Goal: Information Seeking & Learning: Learn about a topic

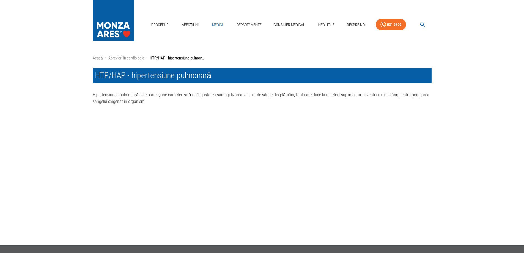
click at [218, 23] on link "Medici" at bounding box center [218, 24] width 18 height 11
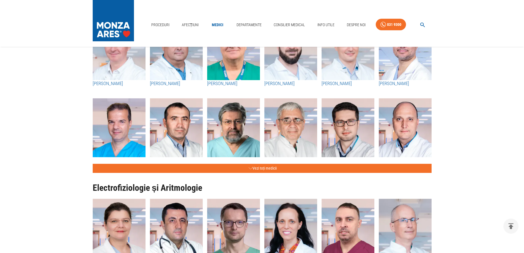
scroll to position [247, 0]
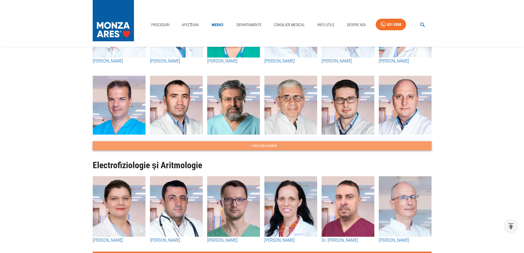
click at [249, 145] on icon "button" at bounding box center [250, 145] width 4 height 7
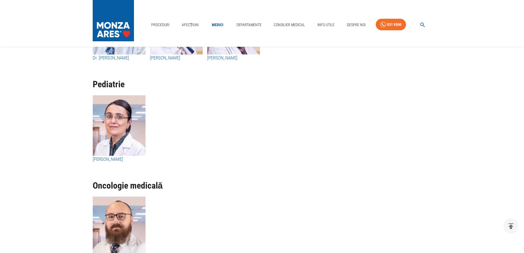
scroll to position [2603, 0]
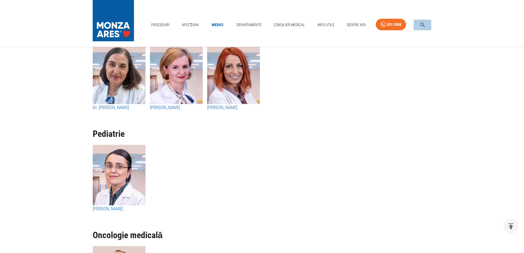
click at [422, 24] on icon "button" at bounding box center [422, 25] width 6 height 6
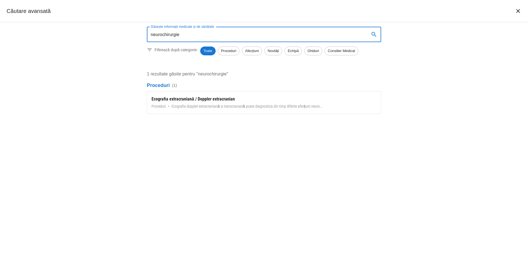
type input "neurochirurgie"
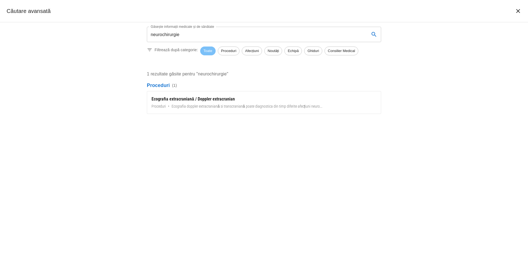
click at [208, 50] on span "Toate" at bounding box center [207, 50] width 15 height 5
click at [209, 52] on span "Toate" at bounding box center [207, 50] width 15 height 5
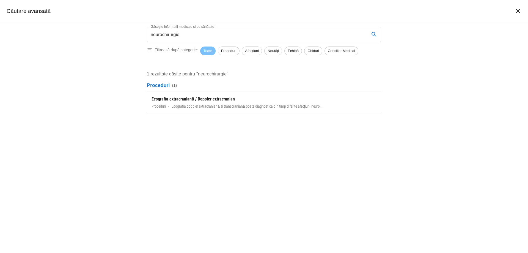
click at [209, 52] on span "Toate" at bounding box center [207, 50] width 15 height 5
click at [519, 11] on icon "închide căutarea" at bounding box center [517, 11] width 7 height 7
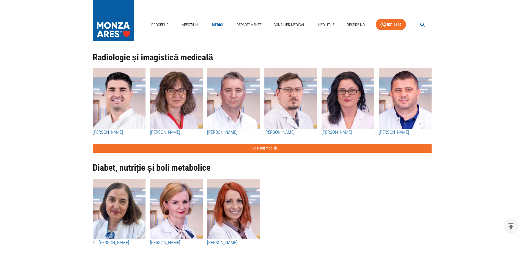
scroll to position [2466, 0]
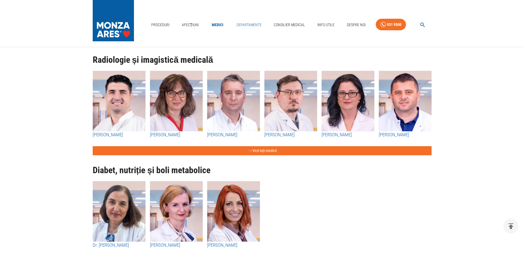
click at [252, 26] on link "Departamente" at bounding box center [248, 24] width 29 height 11
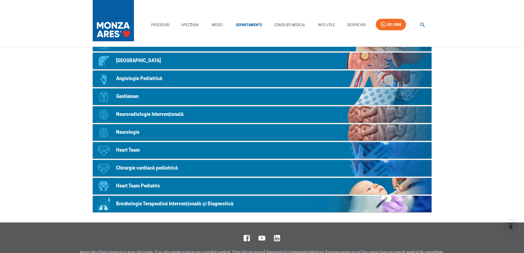
scroll to position [251, 0]
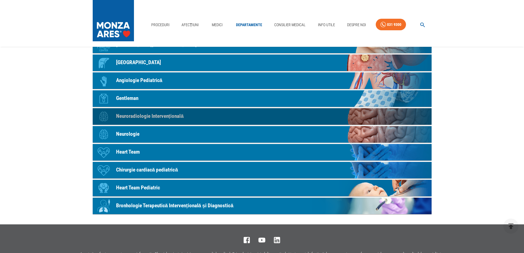
click at [128, 116] on p "Neuroradiologie Intervențională" at bounding box center [150, 116] width 68 height 8
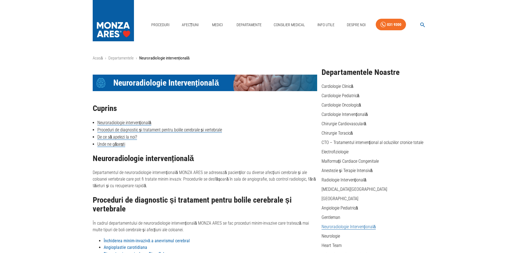
scroll to position [251, 0]
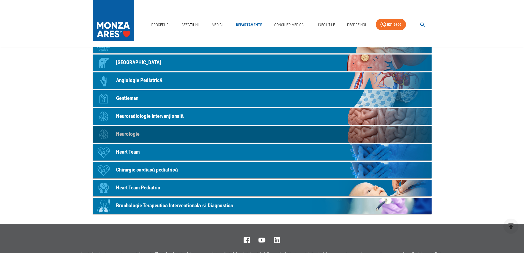
click at [129, 134] on p "Neurologie" at bounding box center [127, 134] width 23 height 8
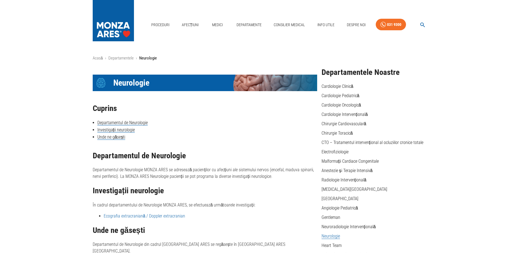
scroll to position [251, 0]
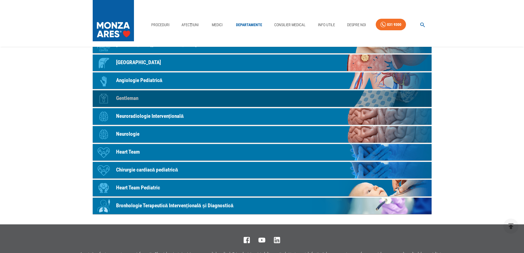
click at [130, 99] on p "Gentleman" at bounding box center [127, 98] width 22 height 8
